Goal: Task Accomplishment & Management: Use online tool/utility

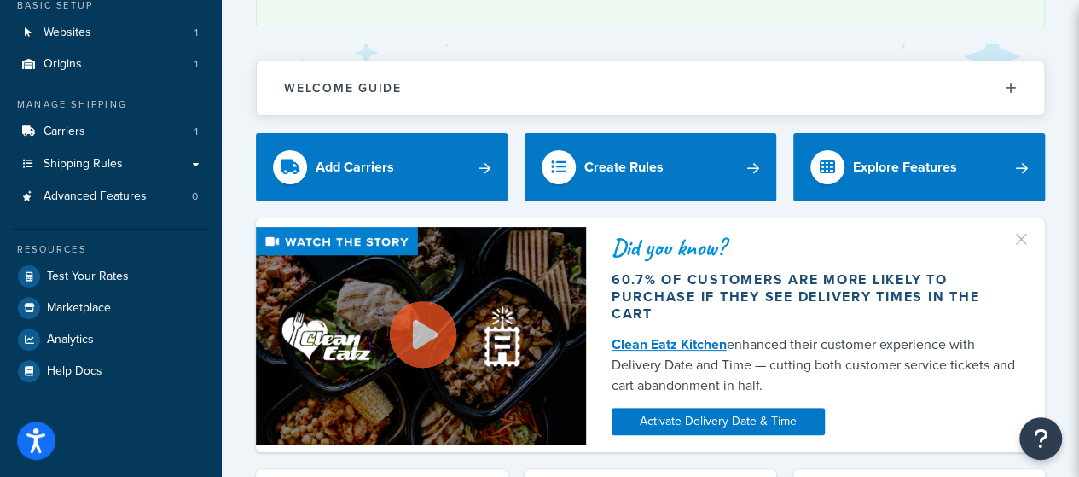
scroll to position [171, 0]
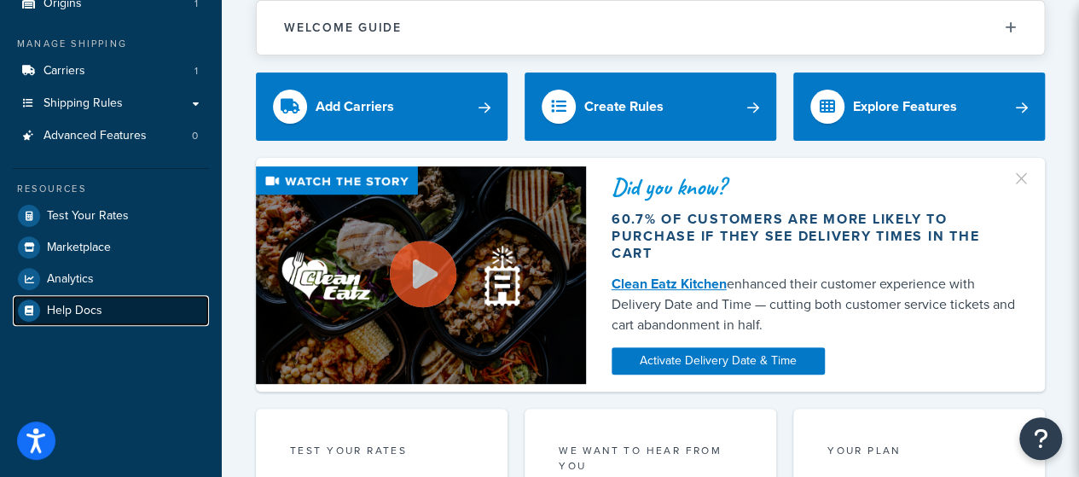
click at [86, 315] on span "Help Docs" at bounding box center [74, 311] width 55 height 14
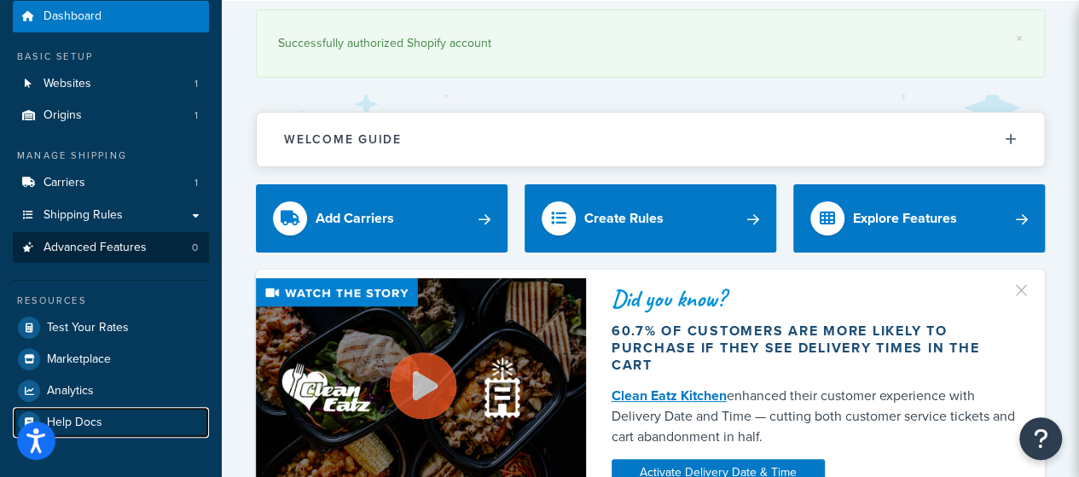
scroll to position [85, 0]
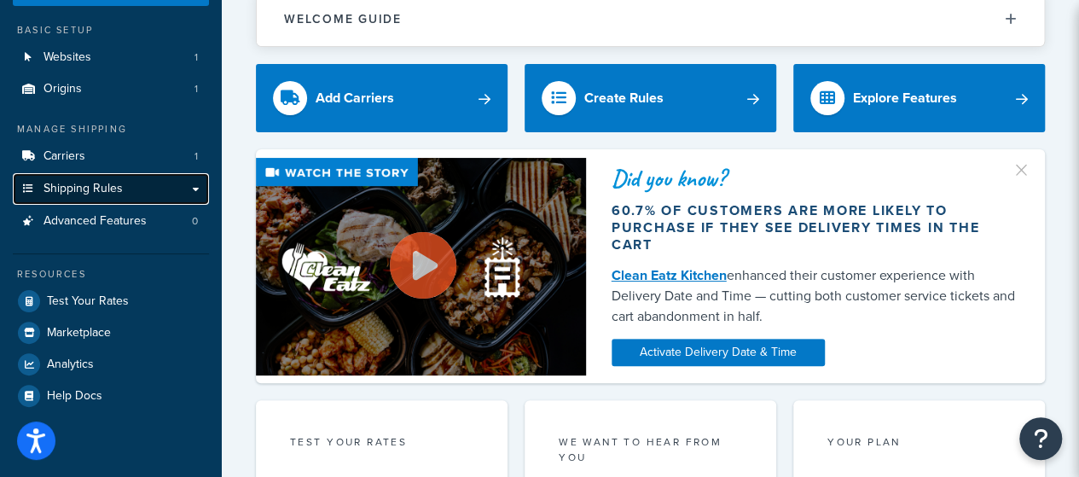
click at [92, 188] on span "Shipping Rules" at bounding box center [82, 189] width 79 height 14
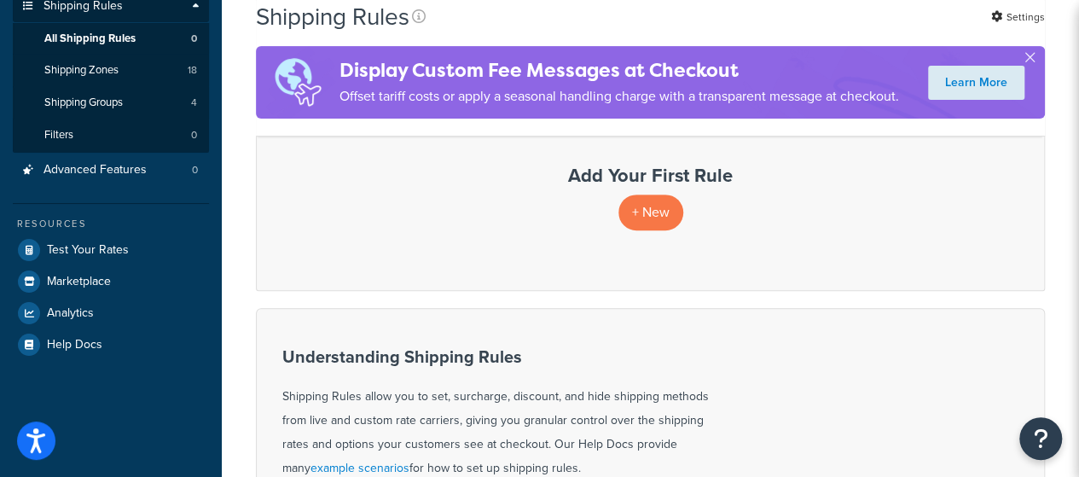
scroll to position [171, 0]
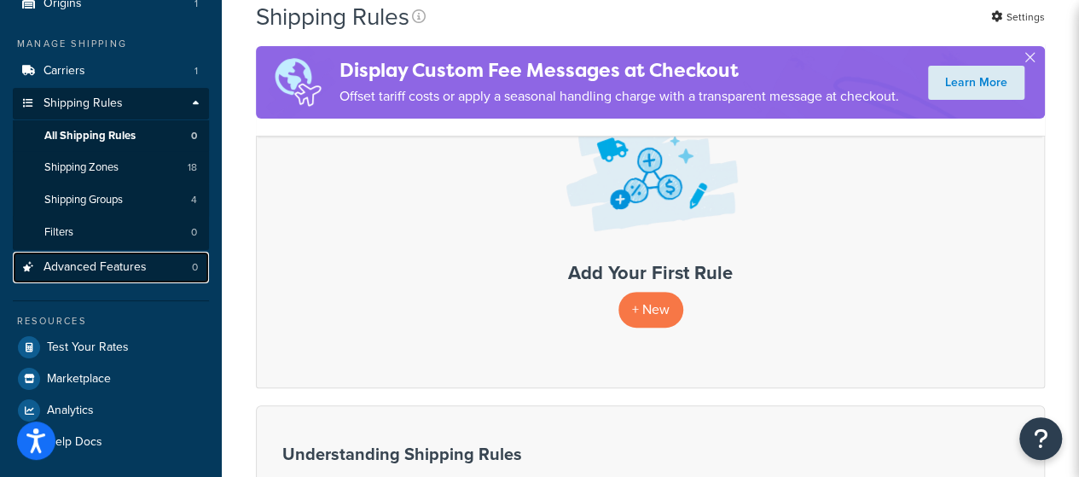
click at [115, 271] on span "Advanced Features" at bounding box center [94, 267] width 103 height 14
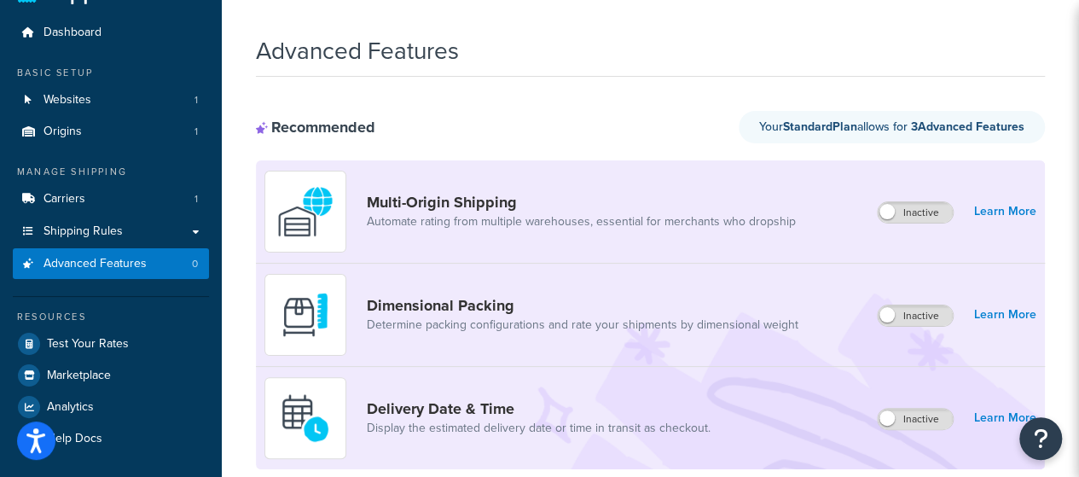
scroll to position [686, 0]
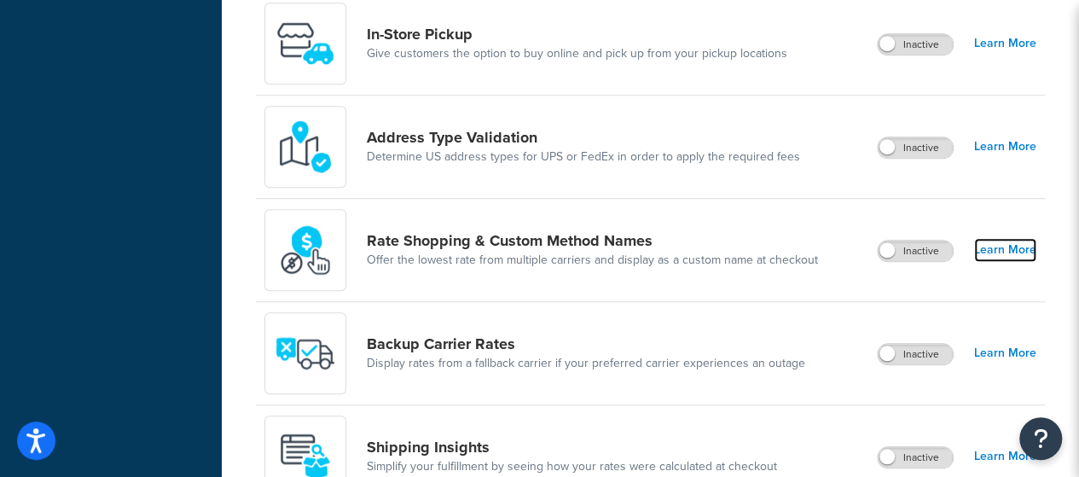
click at [1027, 249] on link "Learn More" at bounding box center [1005, 250] width 62 height 24
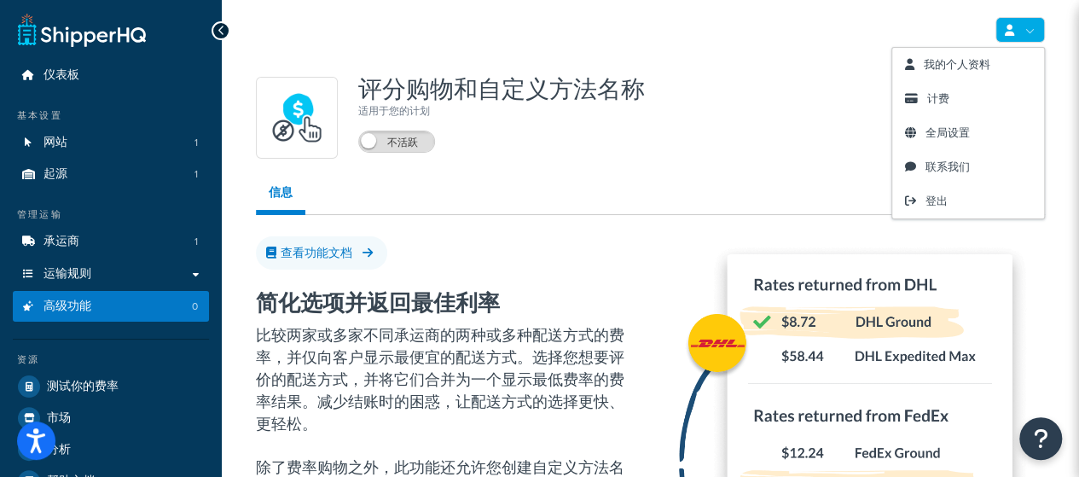
click at [1020, 21] on link at bounding box center [1019, 30] width 49 height 26
click at [780, 125] on div "评分购物和自定义方法名称 适用于您的计划 不活跃" at bounding box center [650, 118] width 789 height 82
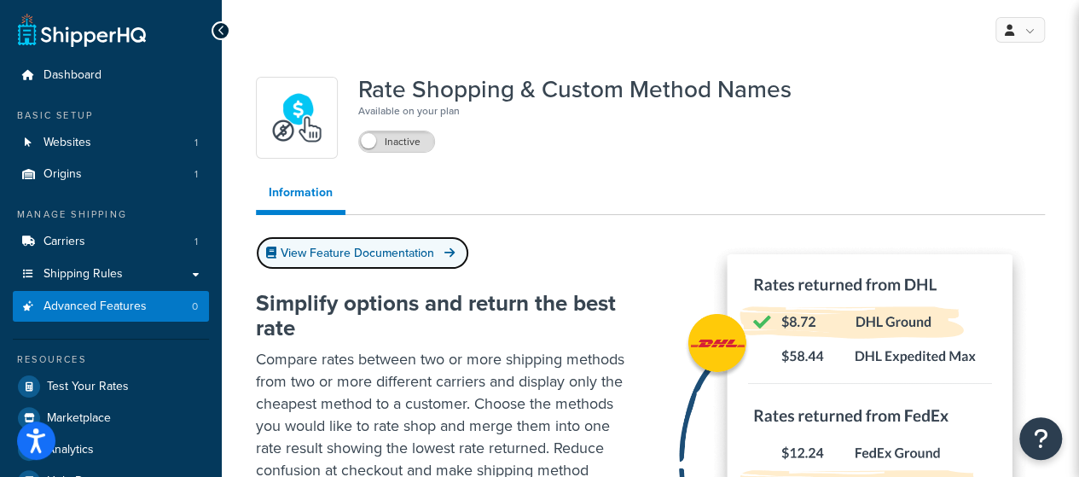
click at [417, 252] on link "View Feature Documentation" at bounding box center [362, 252] width 213 height 33
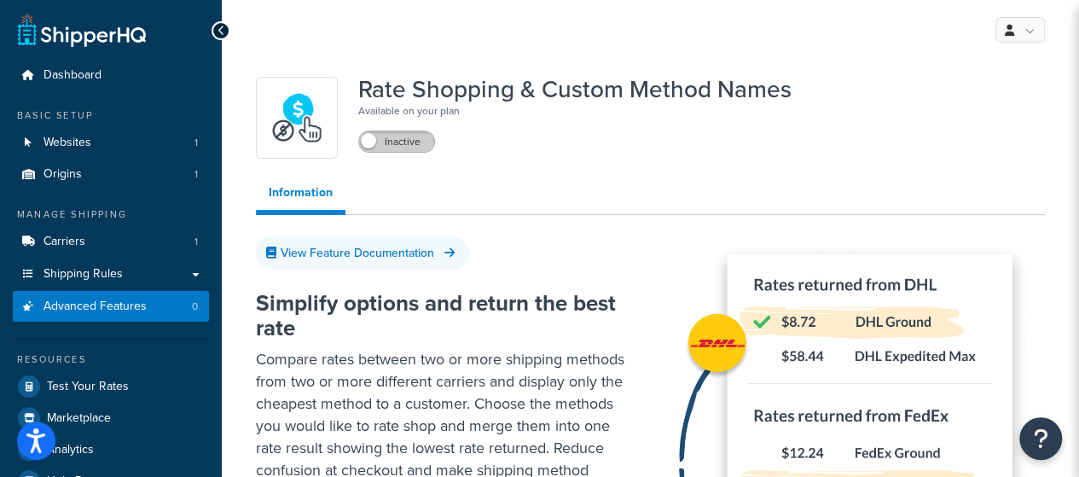
click at [422, 148] on label "Inactive" at bounding box center [396, 141] width 75 height 20
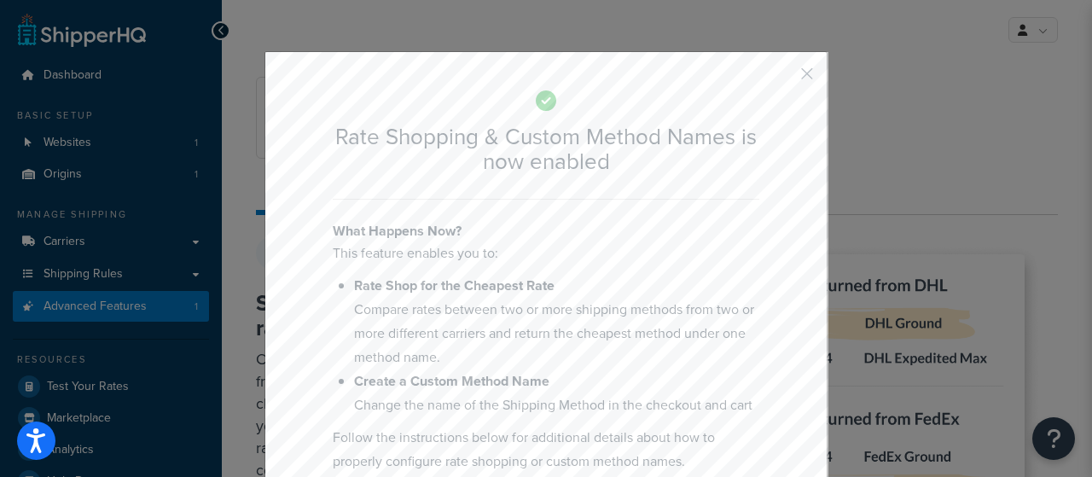
click at [784, 78] on button "button" at bounding box center [781, 80] width 4 height 4
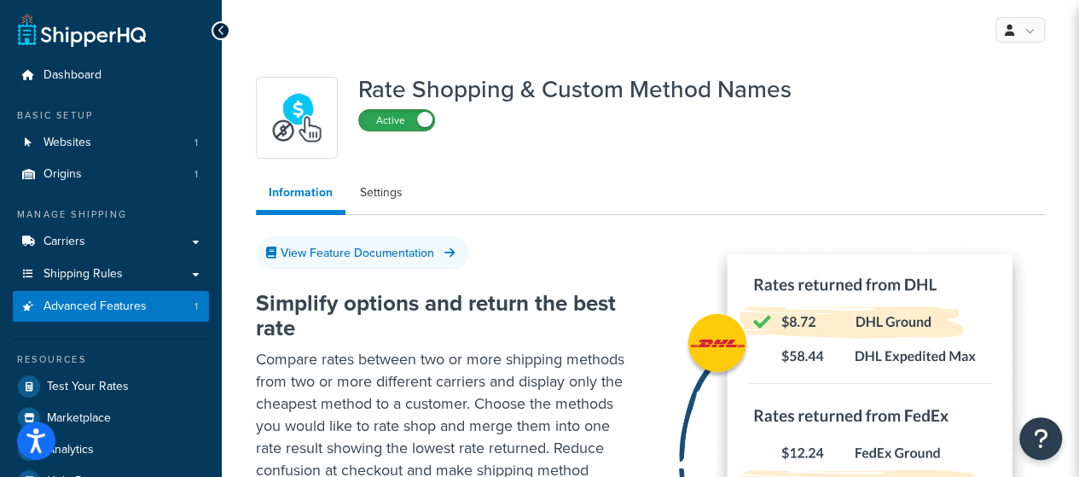
click at [416, 114] on label "Active" at bounding box center [396, 120] width 75 height 20
